Goal: Task Accomplishment & Management: Manage account settings

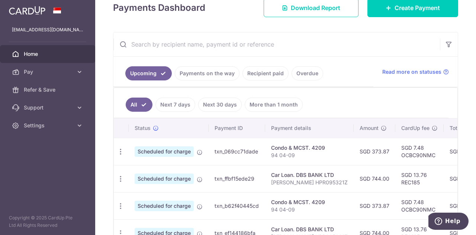
scroll to position [149, 0]
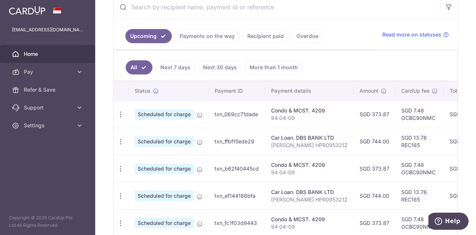
click at [119, 118] on icon "button" at bounding box center [121, 114] width 8 height 8
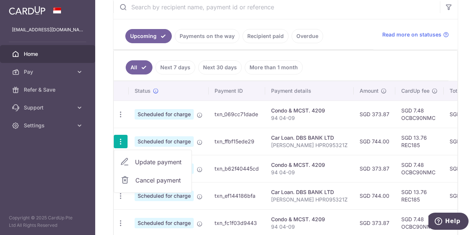
click at [149, 181] on span "Cancel payment" at bounding box center [160, 180] width 50 height 9
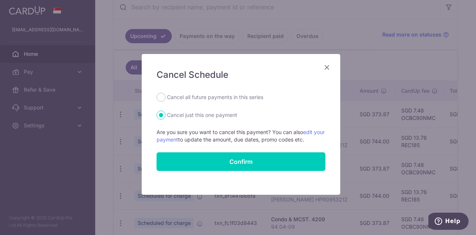
click at [187, 99] on label "Cancel all future payments in this series" at bounding box center [215, 97] width 96 height 9
click at [165, 99] on input "Cancel all future payments in this series" at bounding box center [161, 97] width 9 height 9
radio input "true"
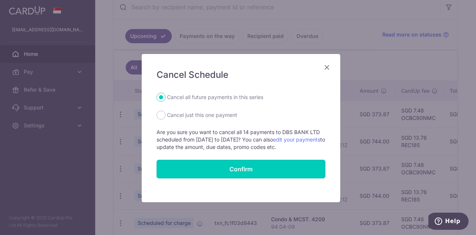
click at [244, 167] on input "Confirm" at bounding box center [241, 169] width 169 height 19
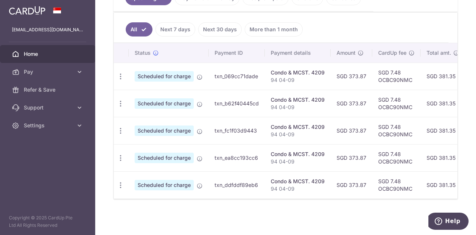
click at [320, 28] on ul "All Next 7 days Next 30 days More than 1 month" at bounding box center [281, 28] width 335 height 30
click at [340, 29] on ul "All Next 7 days Next 30 days More than 1 month" at bounding box center [281, 28] width 335 height 30
